Goal: Task Accomplishment & Management: Manage account settings

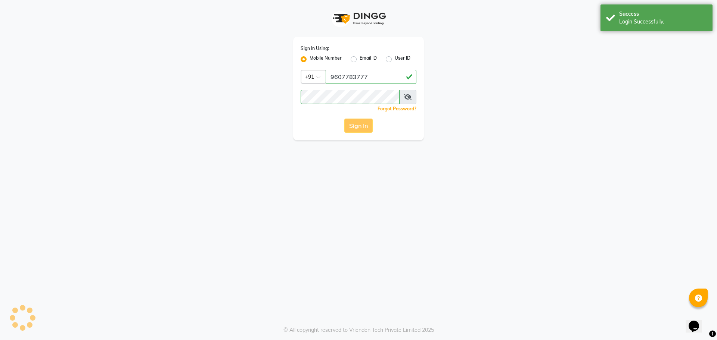
click at [363, 127] on div "Sign In" at bounding box center [358, 126] width 116 height 14
click at [575, 105] on app-login "Sign In Using: Mobile Number Email ID User ID Country Code × [PHONE_NUMBER] Rem…" at bounding box center [358, 70] width 717 height 140
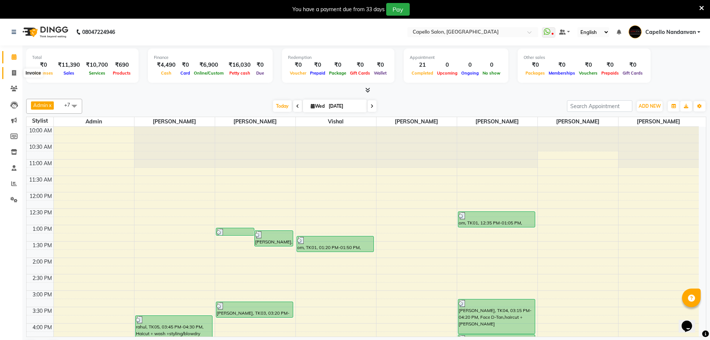
click at [12, 69] on span at bounding box center [13, 73] width 13 height 9
select select "service"
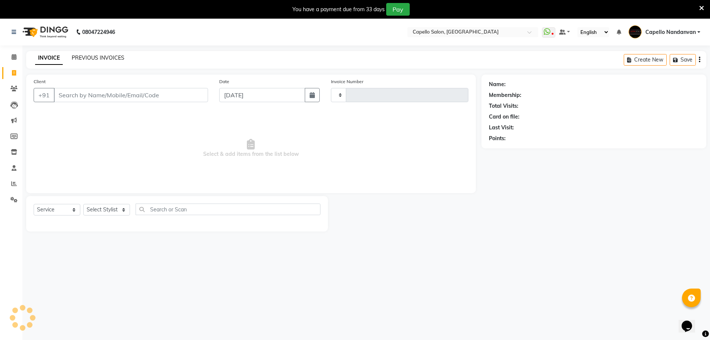
click at [109, 54] on link "PREVIOUS INVOICES" at bounding box center [98, 57] width 53 height 7
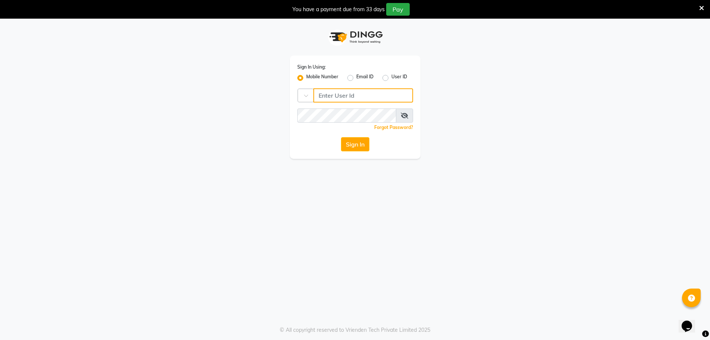
type input "9607783777"
click at [356, 141] on button "Sign In" at bounding box center [355, 144] width 28 height 14
click at [701, 6] on icon at bounding box center [701, 8] width 5 height 7
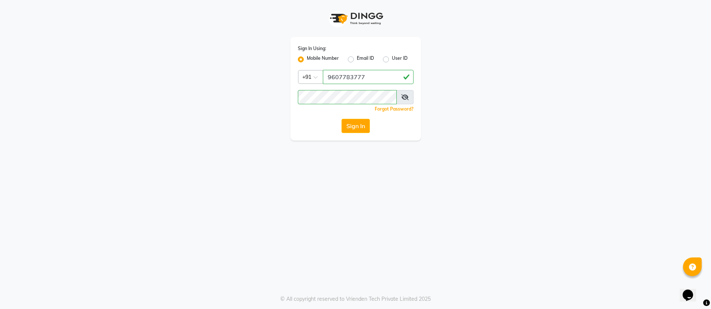
click at [417, 171] on div "Sign In Using: Mobile Number Email ID User ID Country Code × [PHONE_NUMBER] Rem…" at bounding box center [355, 154] width 711 height 309
click at [470, 112] on div "Sign In Using: Mobile Number Email ID User ID Country Code × [PHONE_NUMBER] Rem…" at bounding box center [356, 70] width 426 height 140
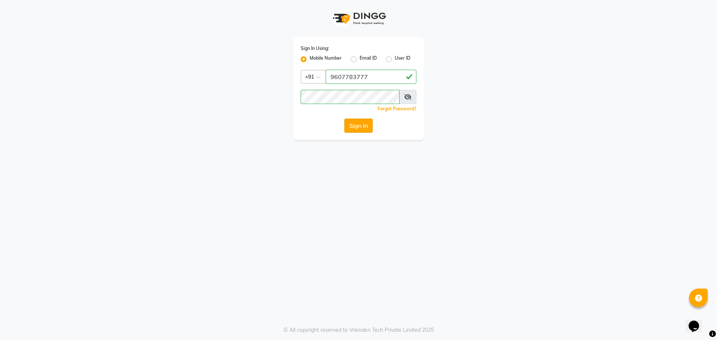
click at [352, 126] on button "Sign In" at bounding box center [358, 126] width 28 height 14
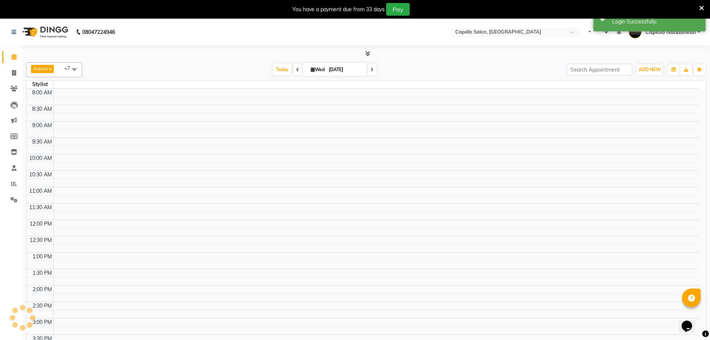
select select "en"
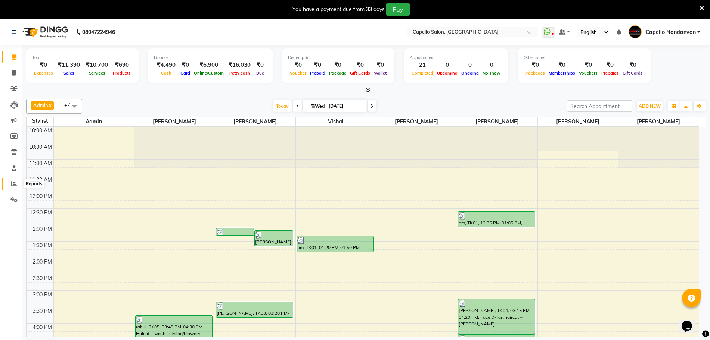
click at [11, 186] on icon at bounding box center [14, 184] width 6 height 6
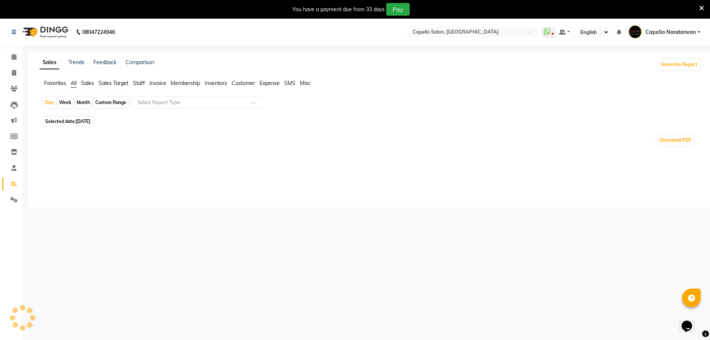
click at [81, 101] on div "Month" at bounding box center [83, 102] width 17 height 10
select select "9"
select select "2025"
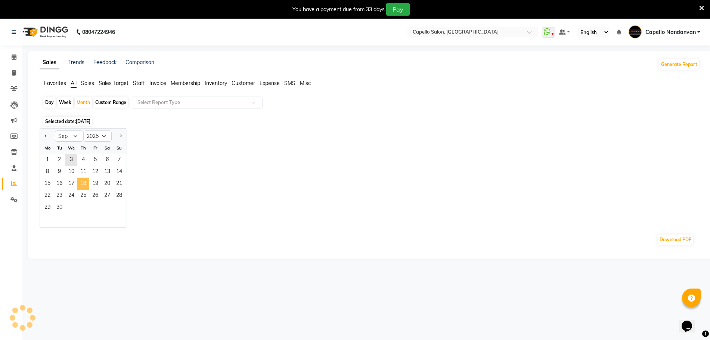
click at [81, 183] on span "18" at bounding box center [83, 184] width 12 height 12
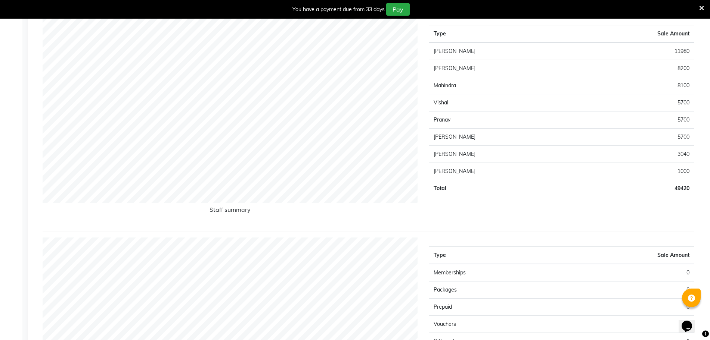
scroll to position [356, 0]
